Goal: Find specific page/section: Find specific page/section

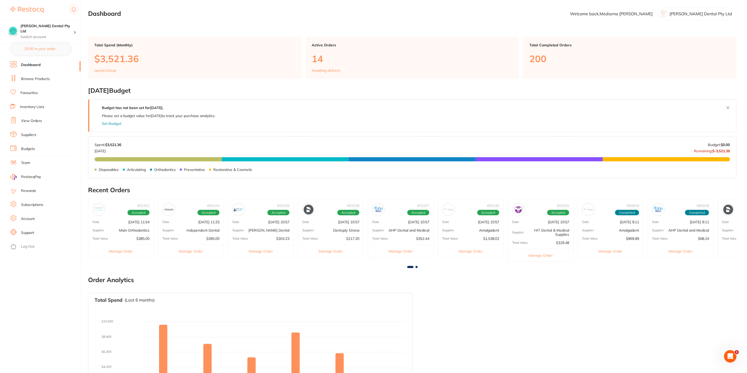
click at [32, 80] on link "Browse Products" at bounding box center [35, 78] width 29 height 5
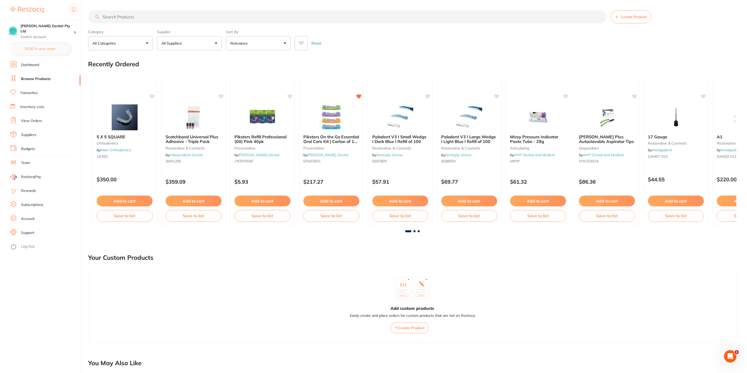
drag, startPoint x: 166, startPoint y: 19, endPoint x: 166, endPoint y: 16, distance: 3.1
click at [166, 17] on input "search" at bounding box center [347, 16] width 519 height 13
click at [126, 17] on input "search" at bounding box center [347, 16] width 519 height 13
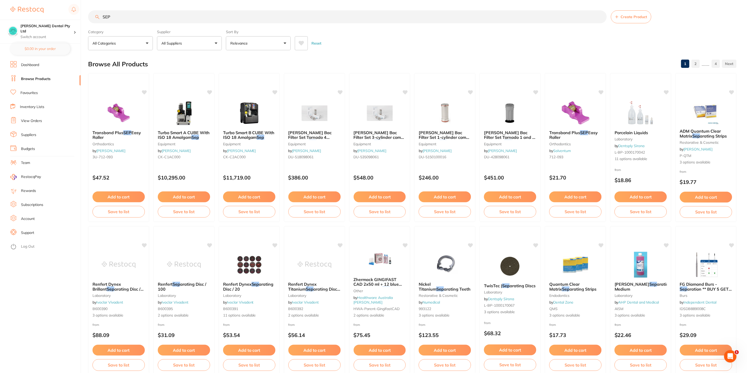
type input "SEP"
click at [33, 80] on link "Browse Products" at bounding box center [36, 78] width 30 height 5
click at [32, 92] on link "Favourites" at bounding box center [28, 92] width 17 height 5
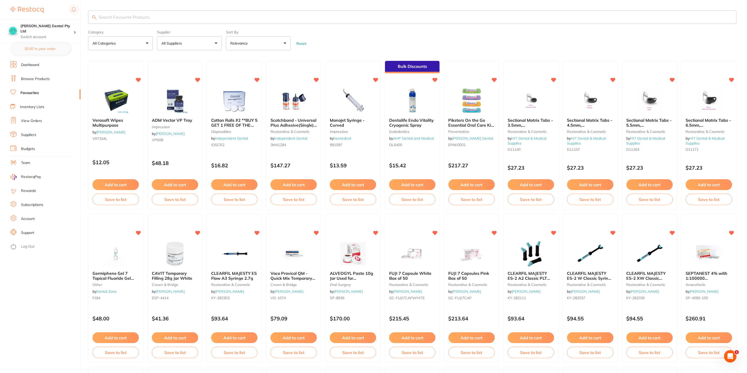
click at [111, 19] on input "search" at bounding box center [412, 16] width 649 height 13
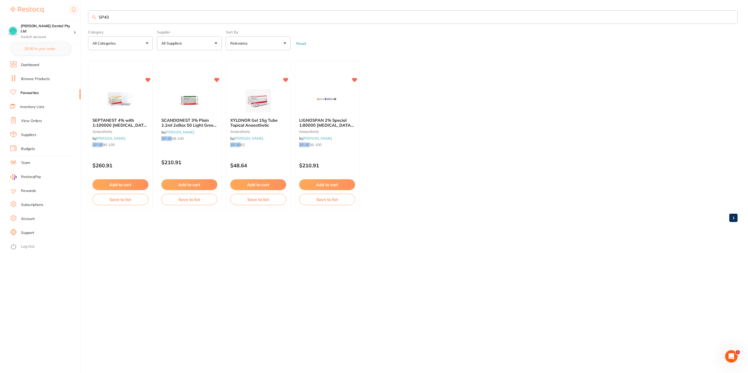
type input "SP409"
